Goal: Information Seeking & Learning: Understand process/instructions

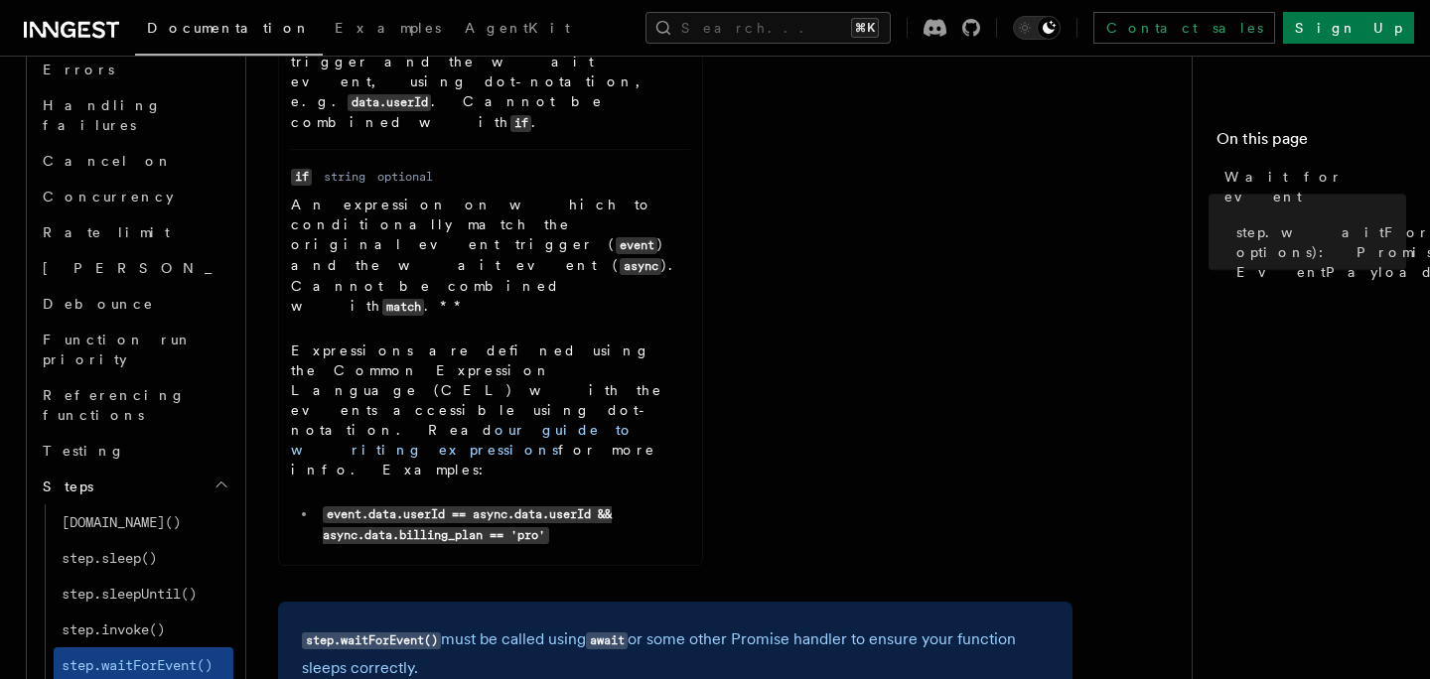
scroll to position [889, 0]
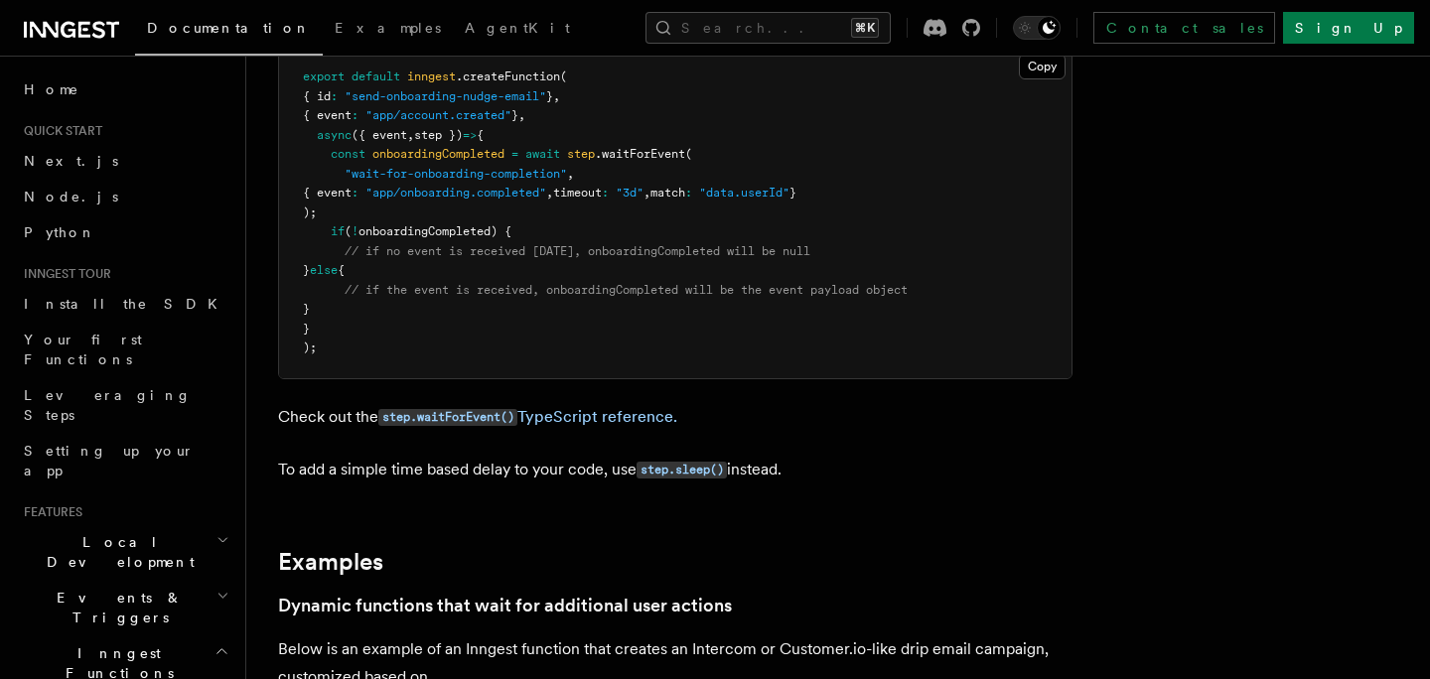
scroll to position [417, 0]
click at [466, 413] on code "step.waitForEvent()" at bounding box center [447, 416] width 139 height 17
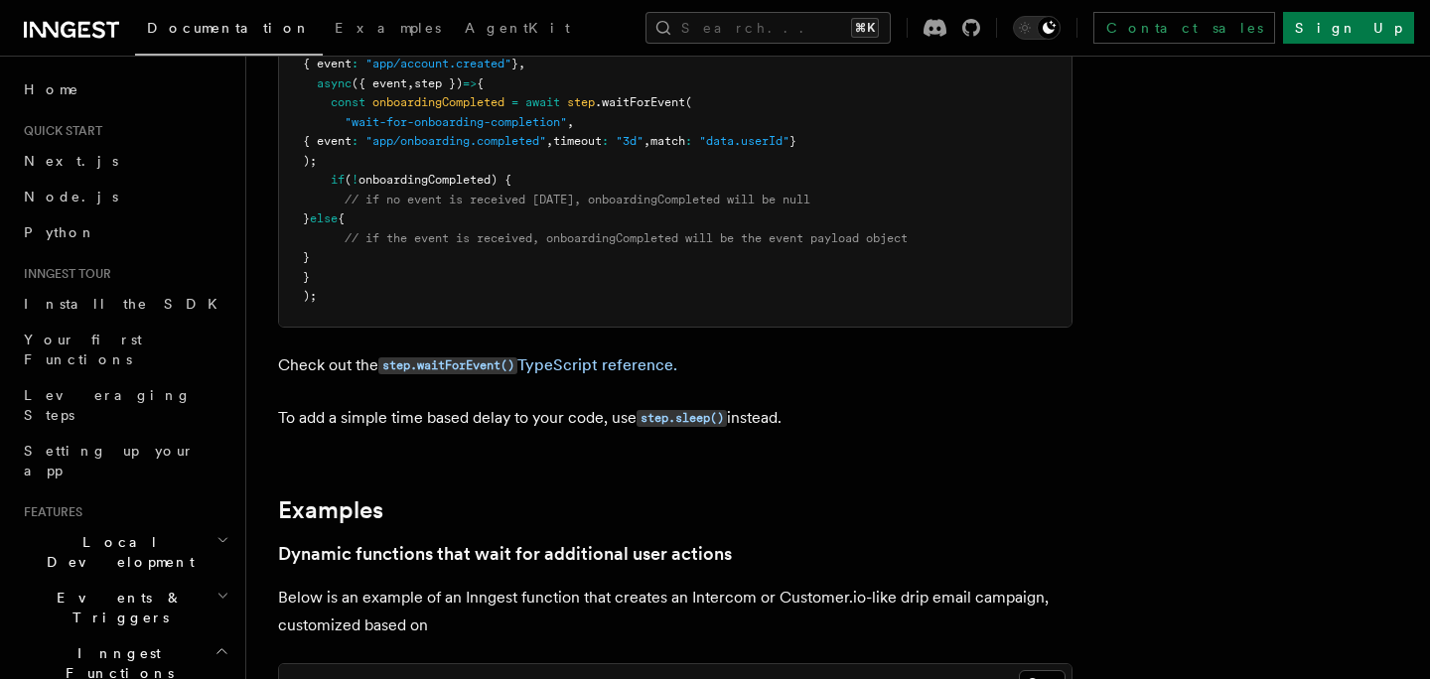
scroll to position [472, 0]
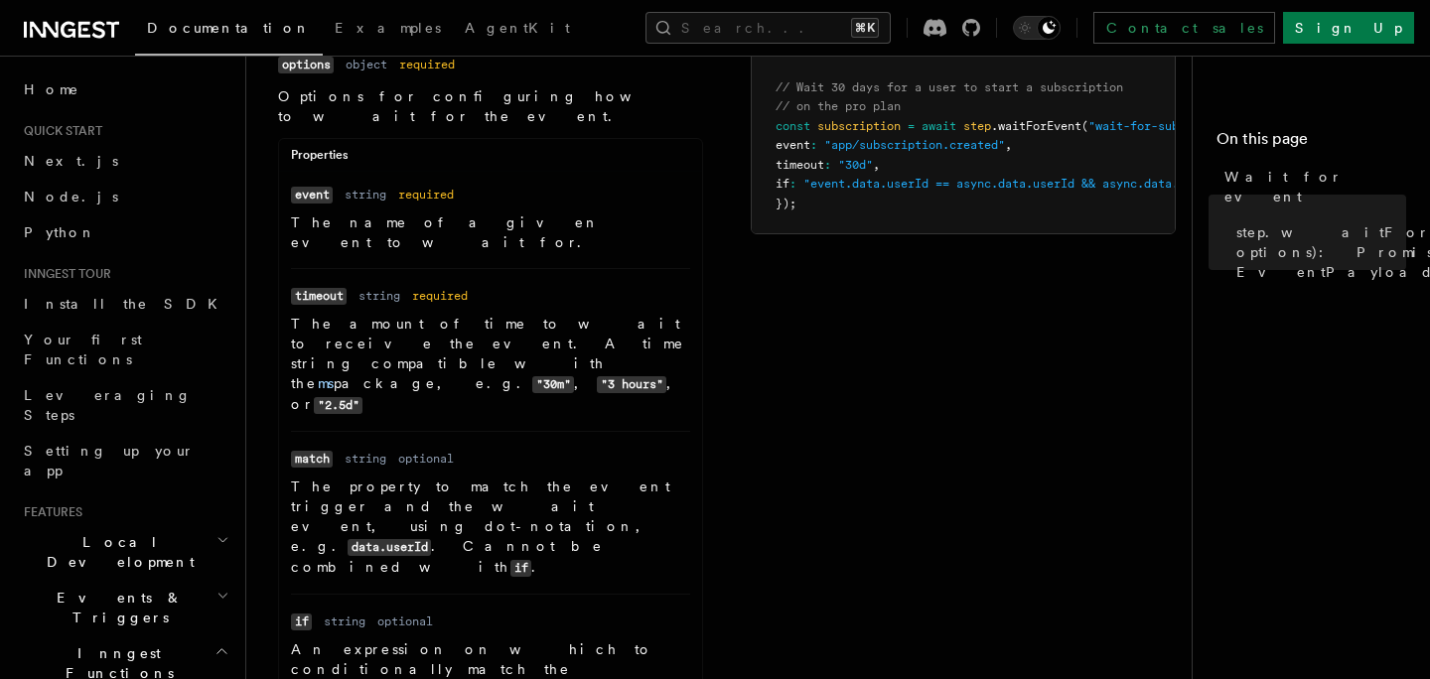
scroll to position [375, 0]
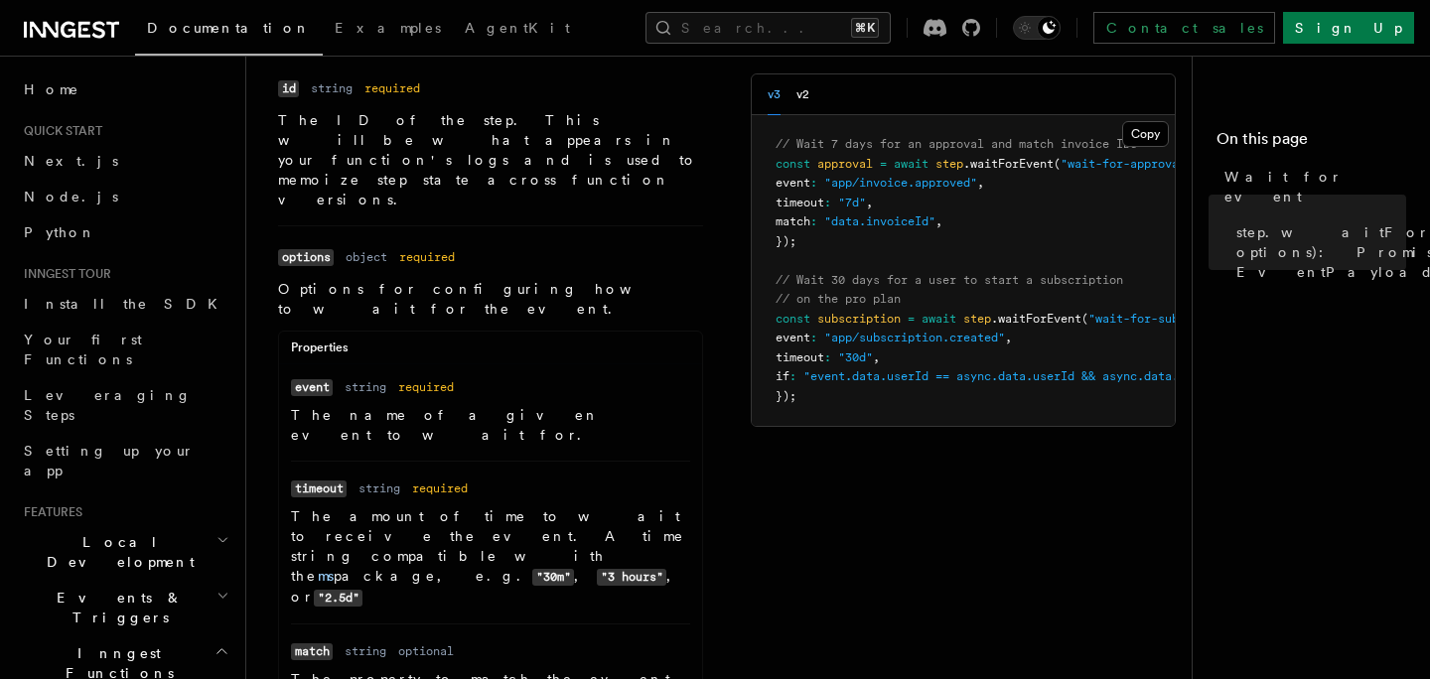
scroll to position [0, 0]
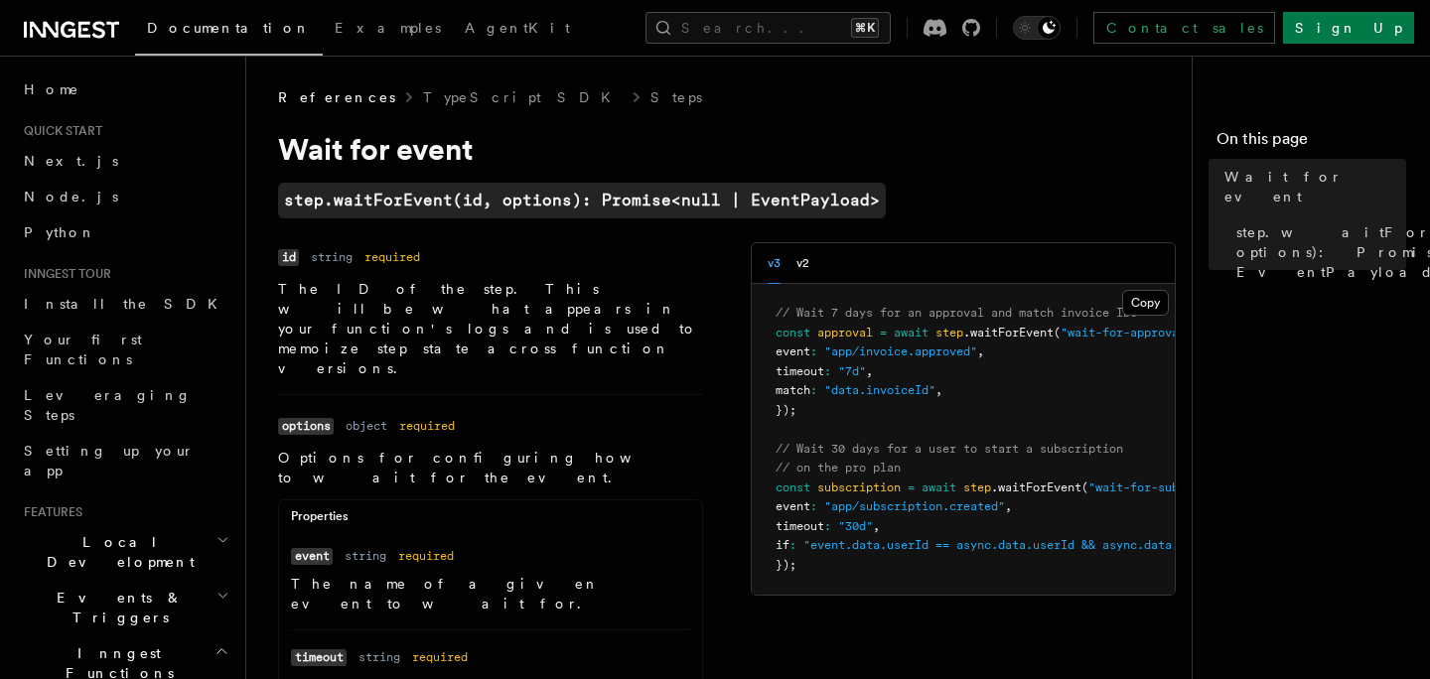
click at [855, 335] on span "approval" at bounding box center [845, 333] width 56 height 14
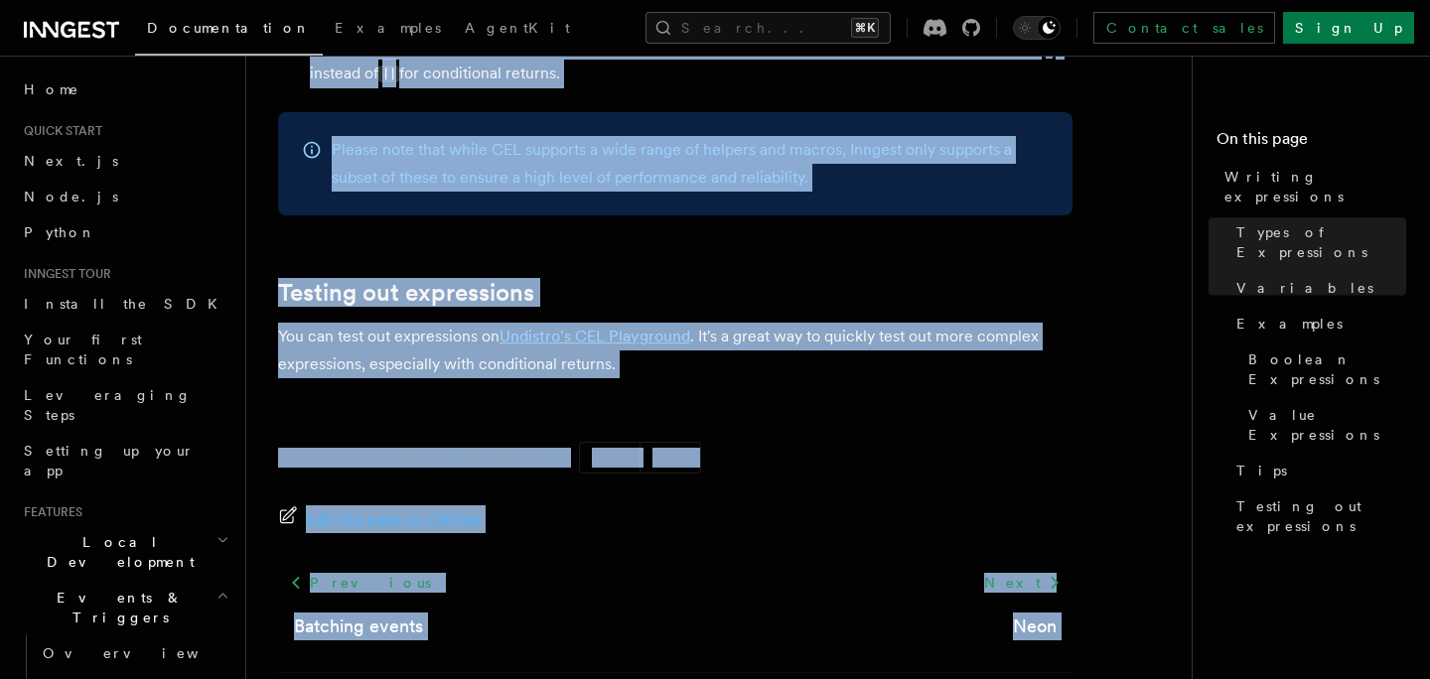
scroll to position [2457, 0]
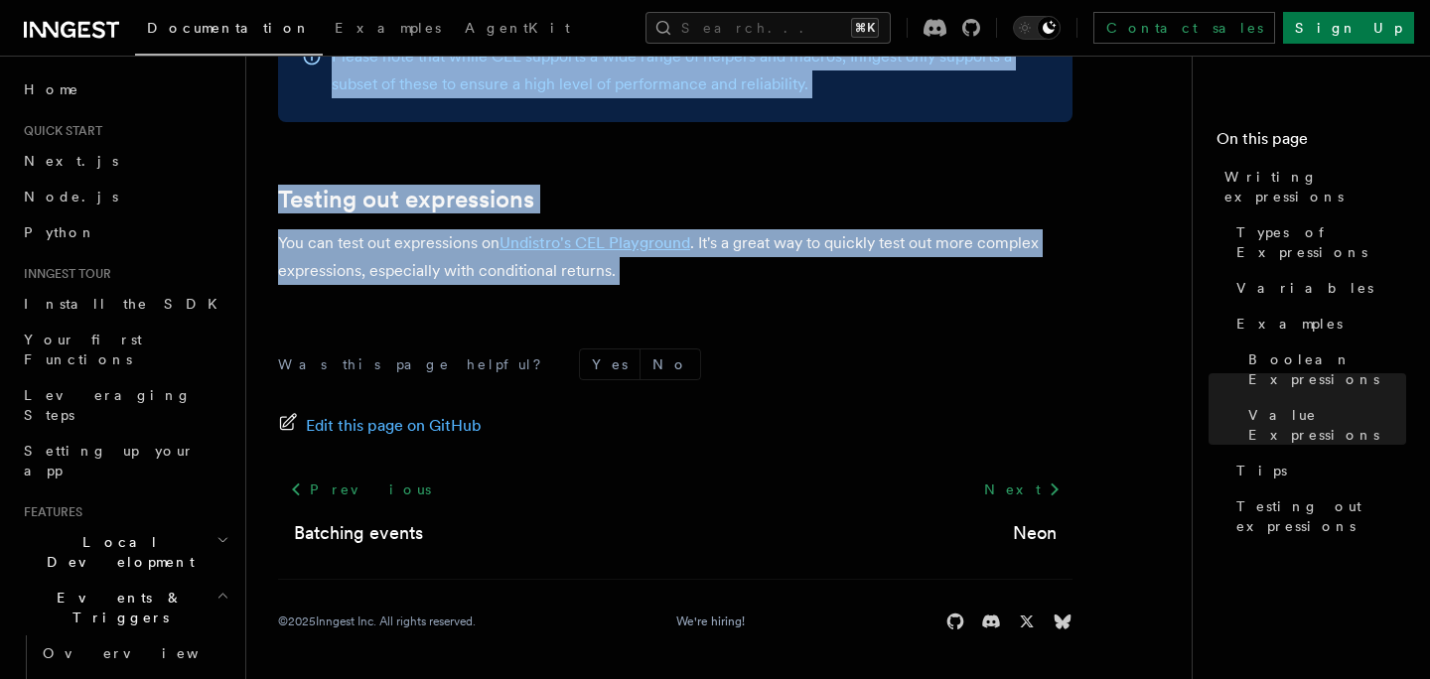
drag, startPoint x: 274, startPoint y: 147, endPoint x: 716, endPoint y: 285, distance: 463.0
copy article "Writing expressions Expressions are used in a number of ways for configuring yo…"
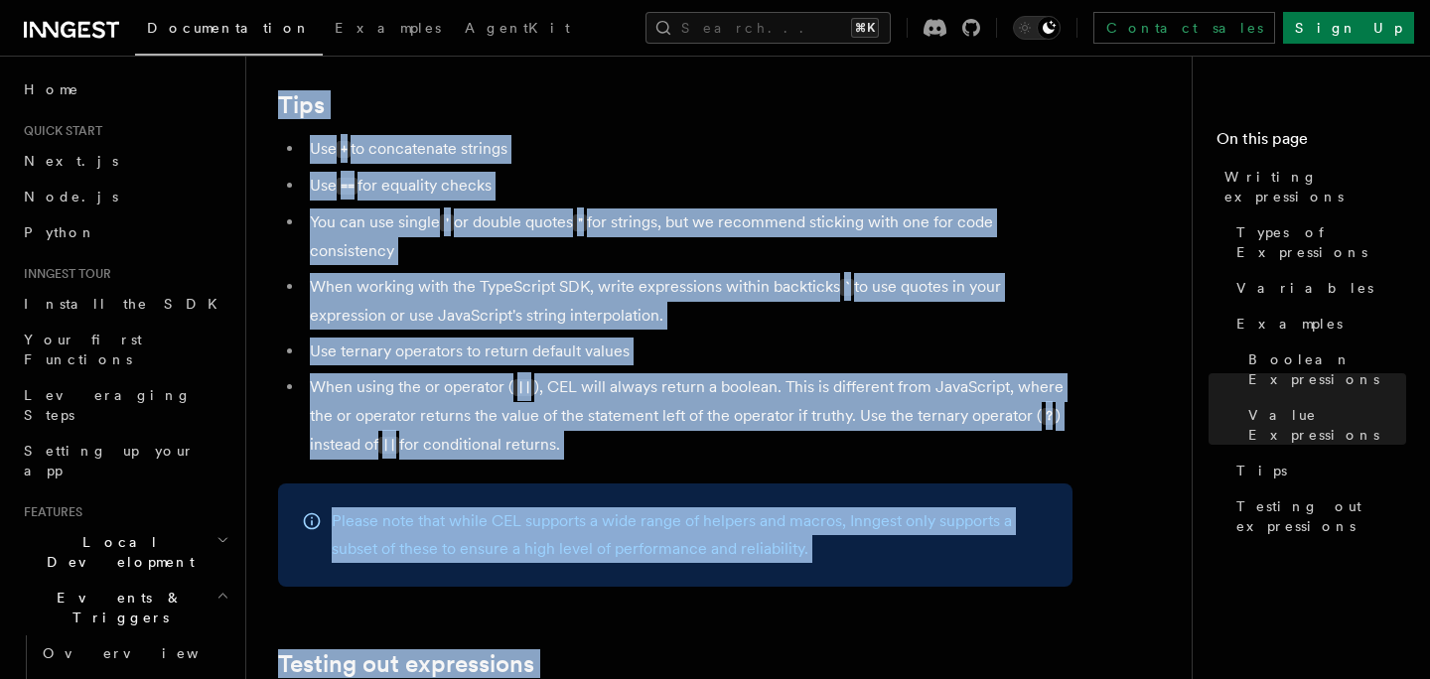
click at [735, 260] on li "You can use single ' or double quotes " for strings, but we recommend sticking …" at bounding box center [688, 237] width 769 height 57
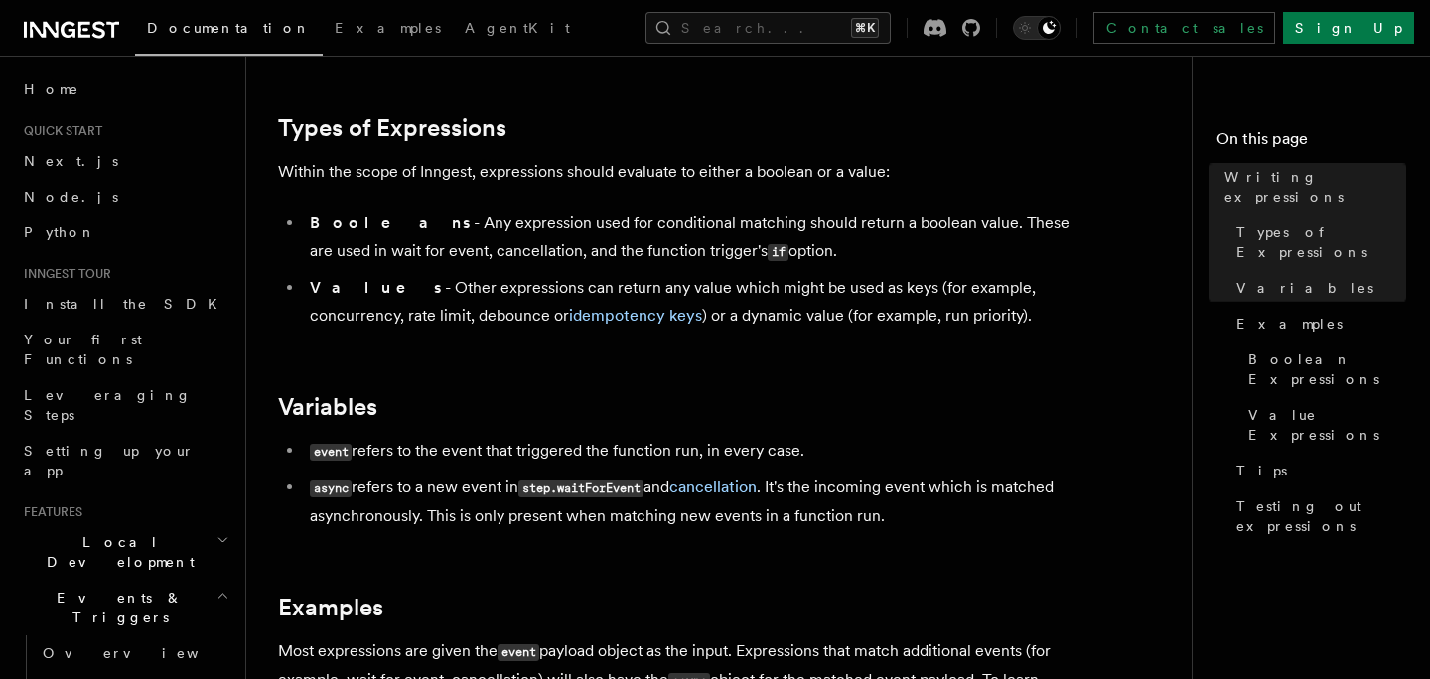
scroll to position [0, 0]
